Goal: Transaction & Acquisition: Purchase product/service

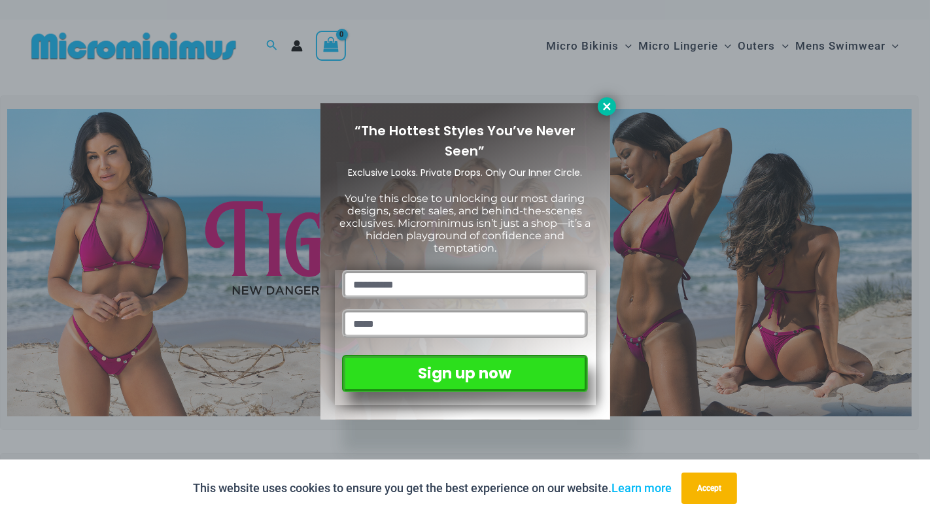
click at [605, 105] on icon at bounding box center [606, 106] width 7 height 7
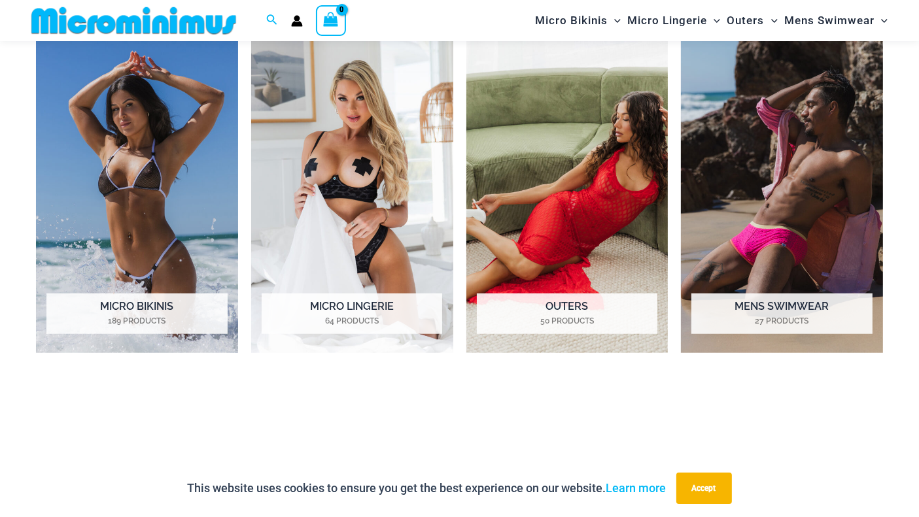
scroll to position [983, 0]
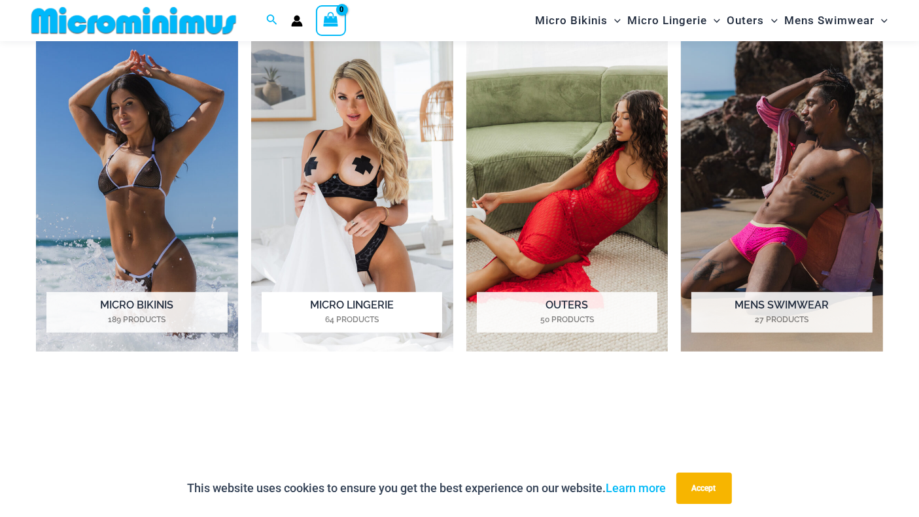
click at [379, 183] on img "Visit product category Micro Lingerie" at bounding box center [352, 196] width 202 height 313
click at [144, 169] on img "Visit product category Micro Bikinis" at bounding box center [137, 196] width 202 height 313
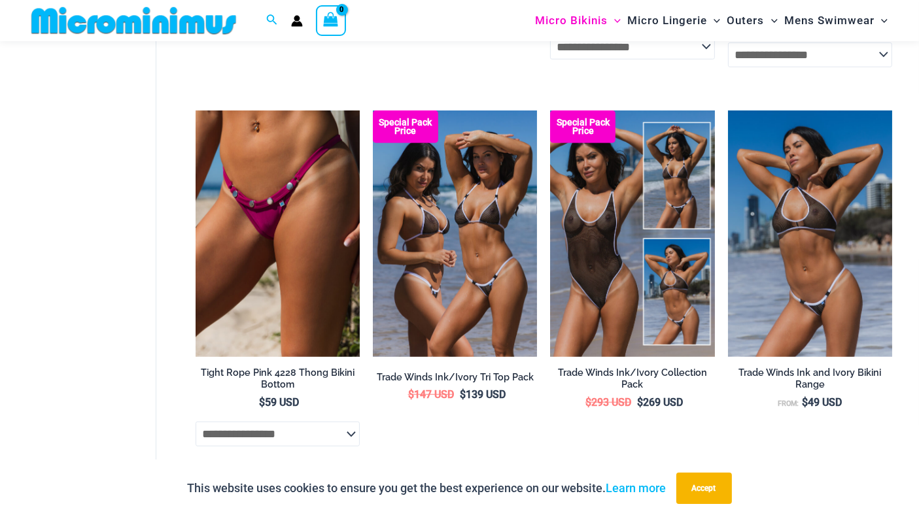
scroll to position [806, 0]
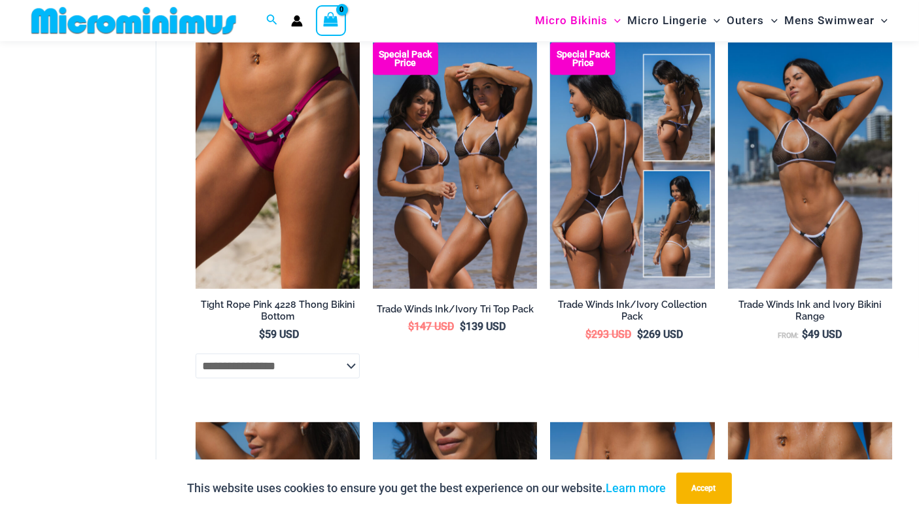
click at [622, 204] on img at bounding box center [632, 166] width 164 height 247
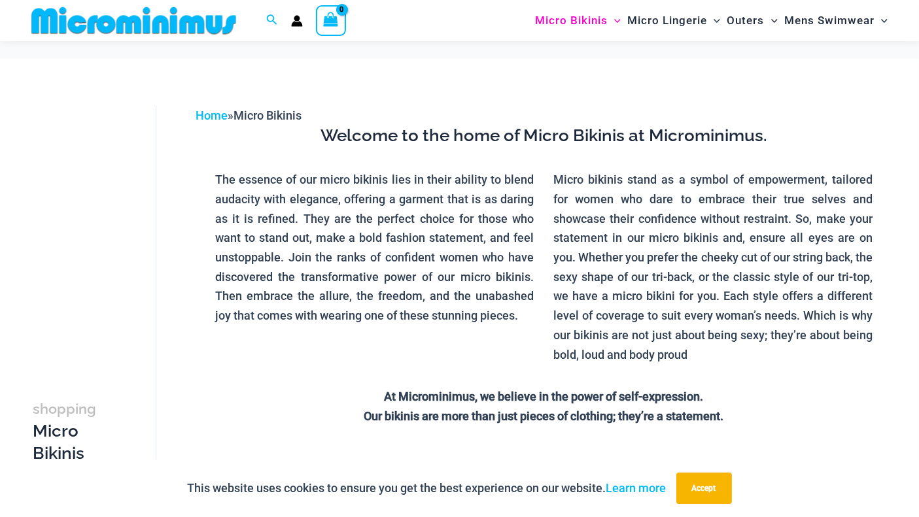
scroll to position [0, 0]
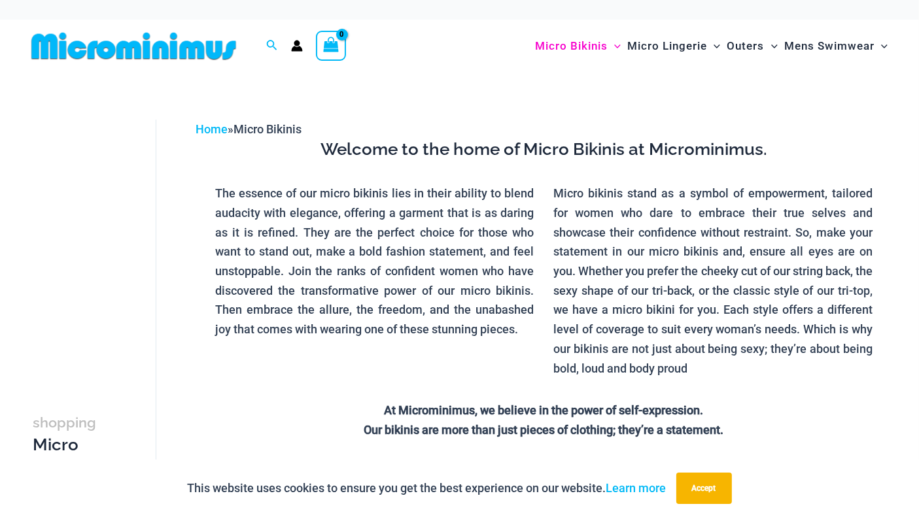
click at [148, 40] on img at bounding box center [133, 45] width 215 height 29
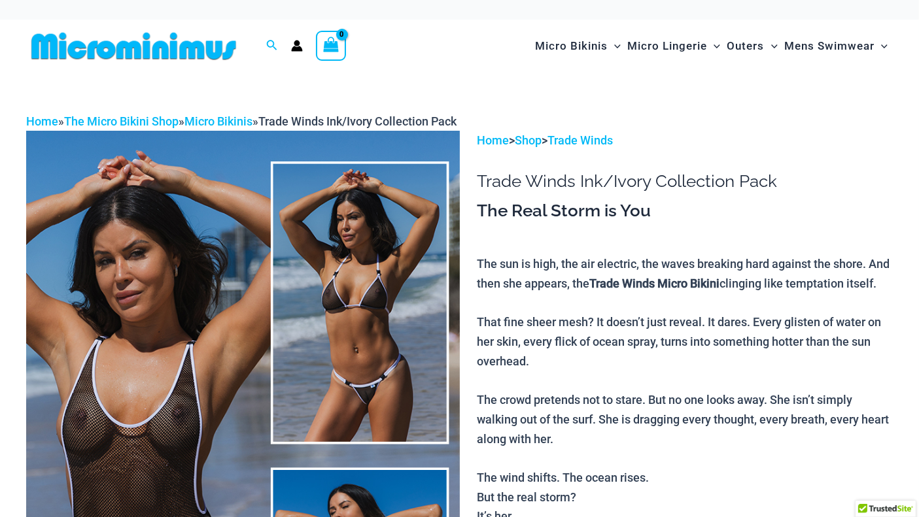
click at [151, 312] on img at bounding box center [243, 456] width 434 height 650
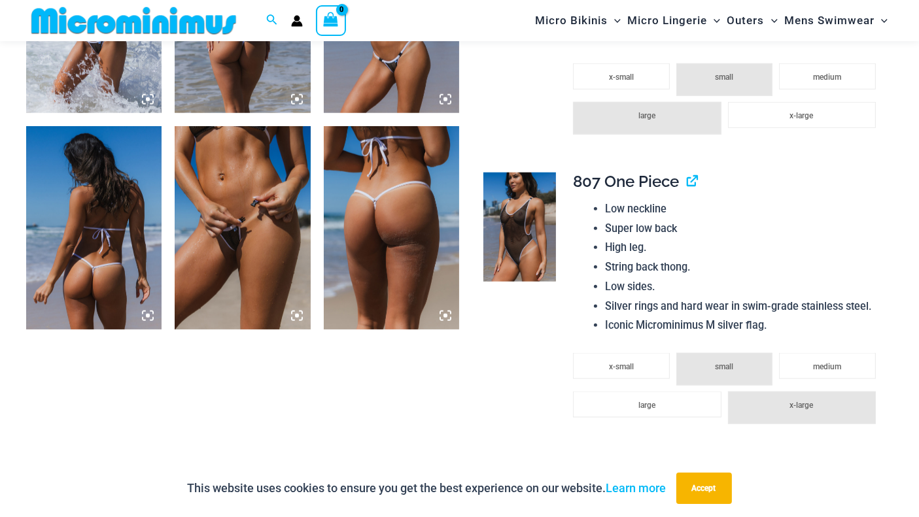
scroll to position [1527, 0]
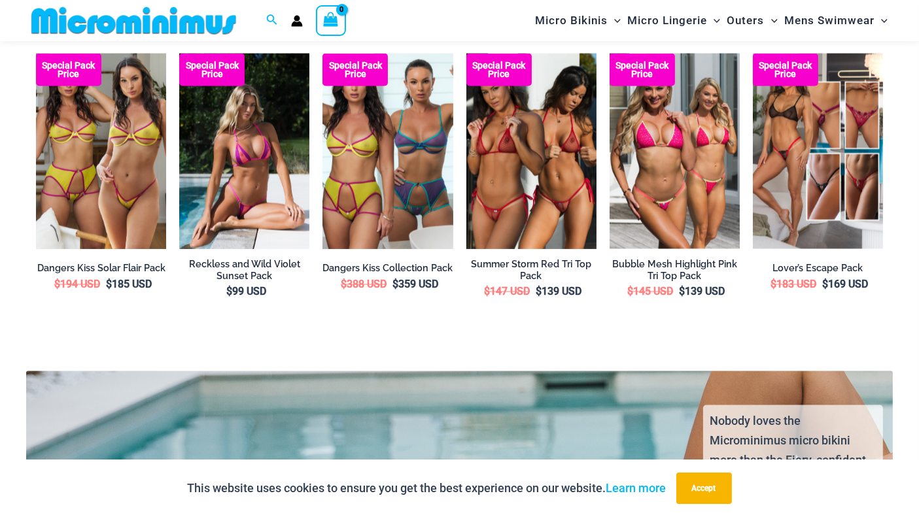
scroll to position [2212, 0]
